Goal: Find specific page/section: Find specific page/section

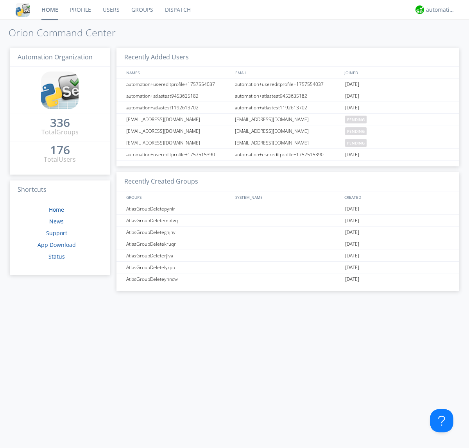
click at [141, 10] on link "Groups" at bounding box center [142, 10] width 34 height 20
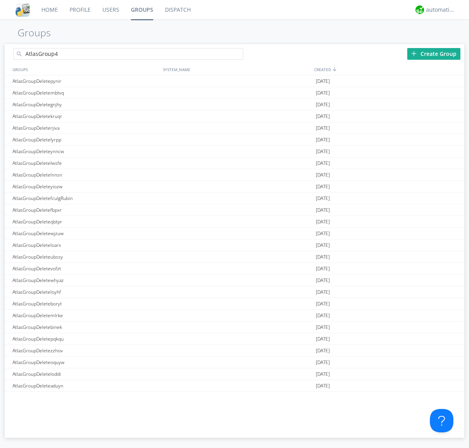
type input "AtlasGroup4"
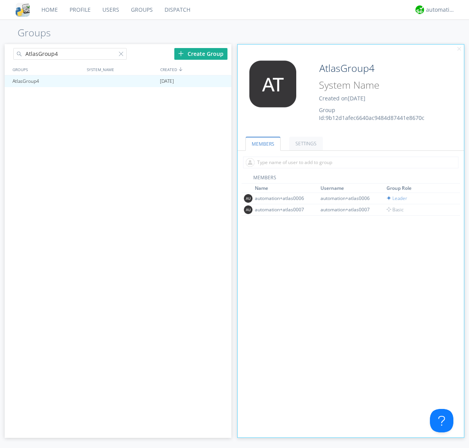
click at [305, 143] on link "SETTINGS" at bounding box center [306, 144] width 34 height 14
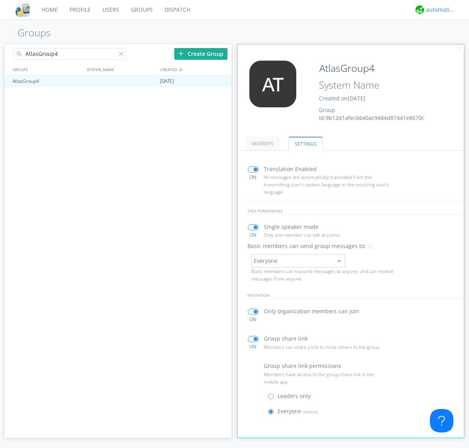
click at [439, 10] on div "automation+atlas" at bounding box center [440, 10] width 29 height 8
